Goal: Task Accomplishment & Management: Manage account settings

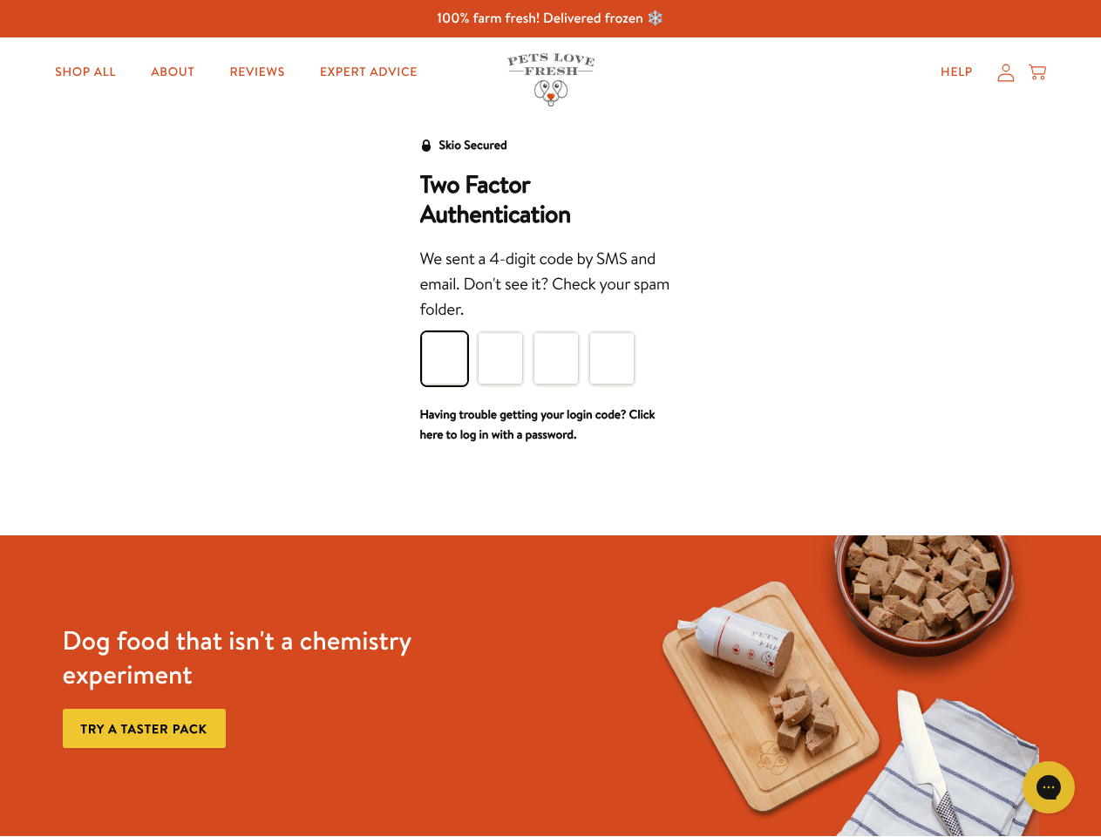
click at [550, 321] on div "We sent a 4-digit code by SMS and email. Don't see it? Check your spam folder." at bounding box center [551, 285] width 262 height 77
click at [1049, 787] on icon "Open gorgias live chat" at bounding box center [1048, 787] width 17 height 17
